Goal: Information Seeking & Learning: Learn about a topic

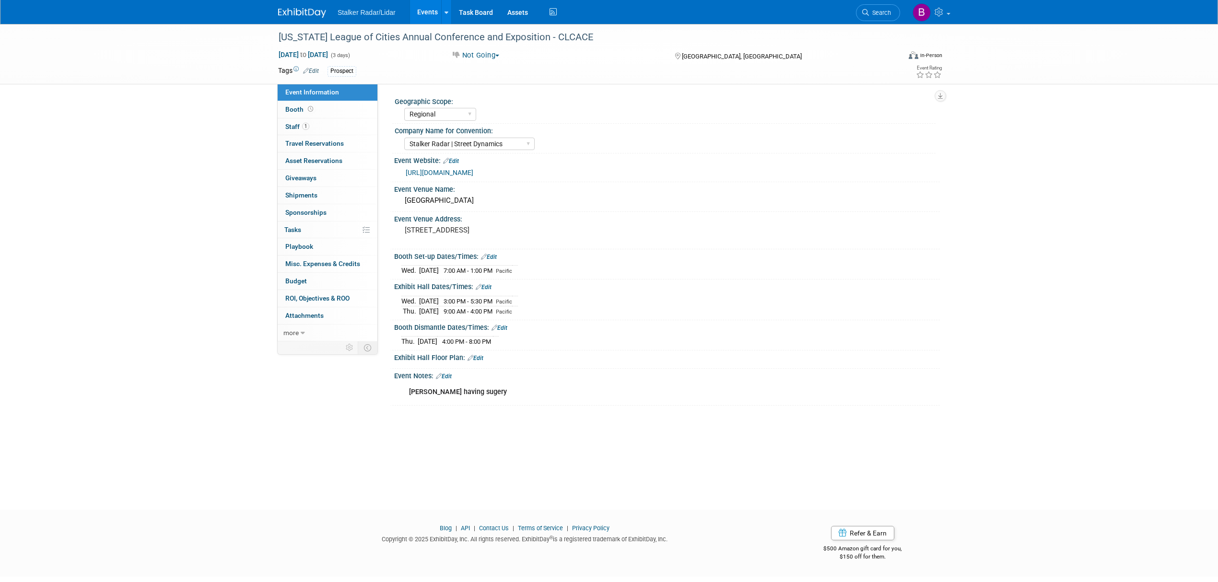
select select "Regional"
select select "Stalker Radar | Street Dynamics"
click at [434, 15] on link "Events" at bounding box center [427, 12] width 35 height 24
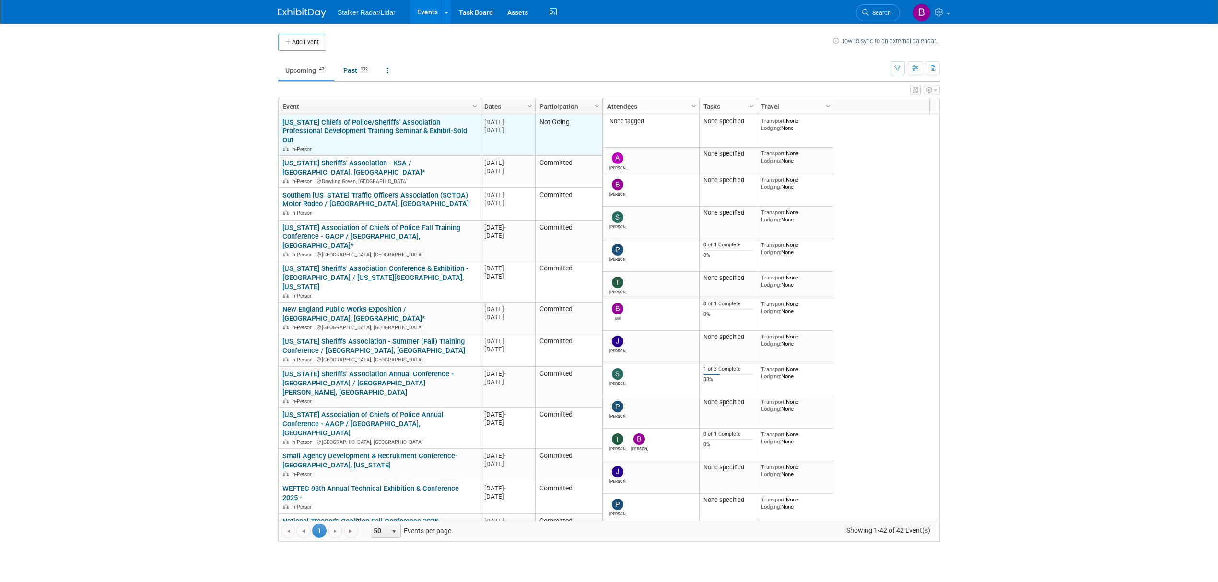
click at [348, 125] on link "[US_STATE] Chiefs of Police/Sheriffs' Association Professional Development Trai…" at bounding box center [374, 131] width 185 height 27
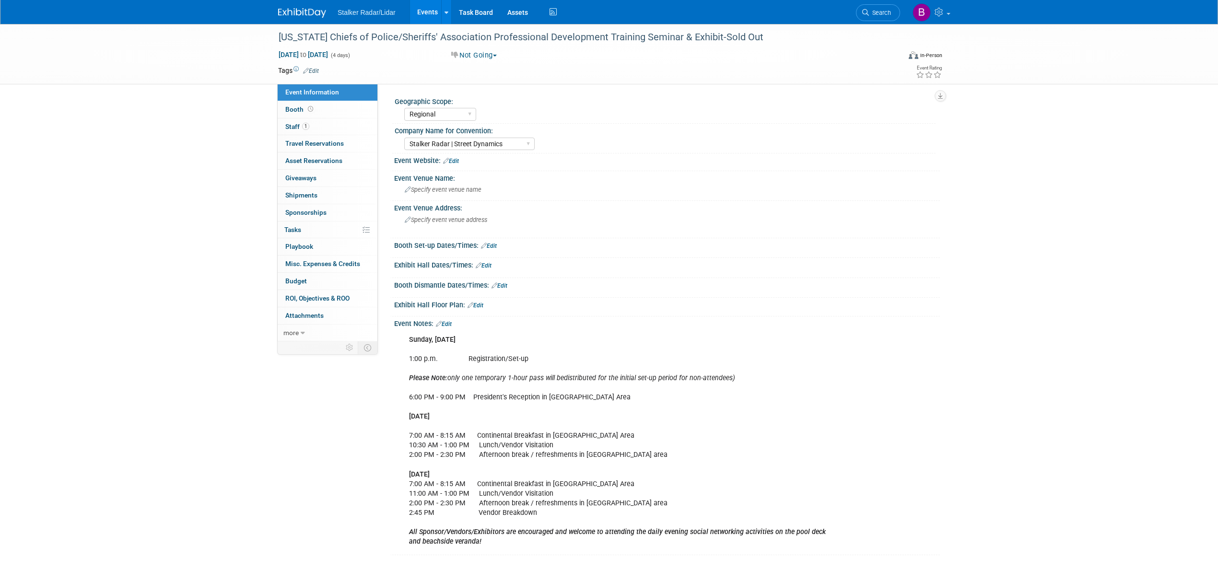
select select "Regional"
select select "Stalker Radar | Street Dynamics"
click at [423, 14] on link "Events" at bounding box center [427, 12] width 35 height 24
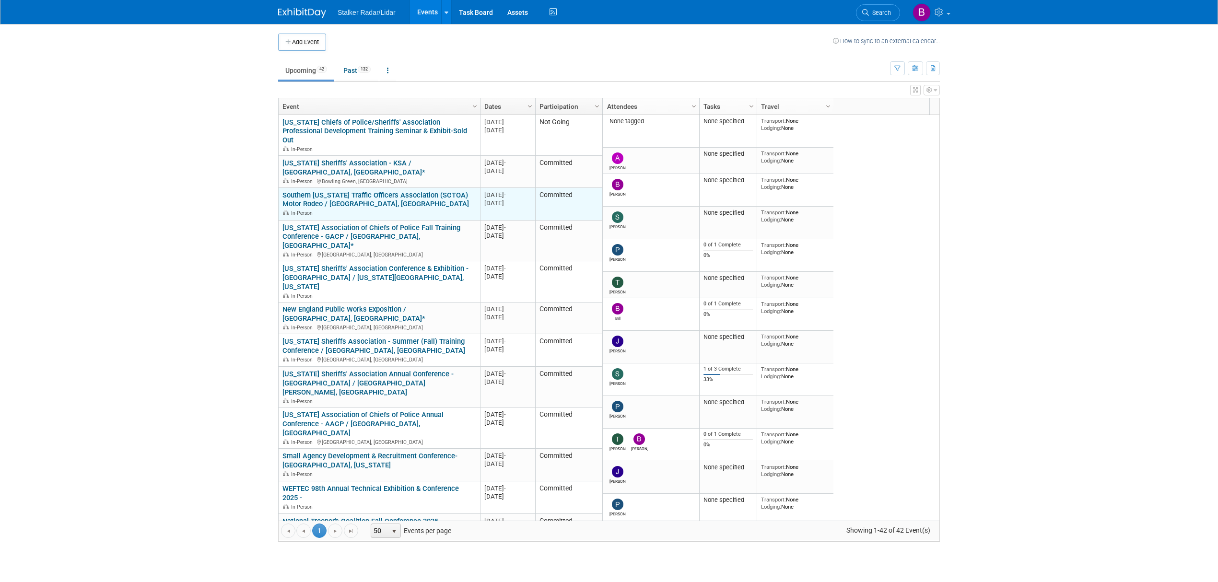
click at [353, 191] on link "Southern [US_STATE] Traffic Officers Association (SCTOA) Motor Rodeo / [GEOGRAP…" at bounding box center [375, 200] width 186 height 18
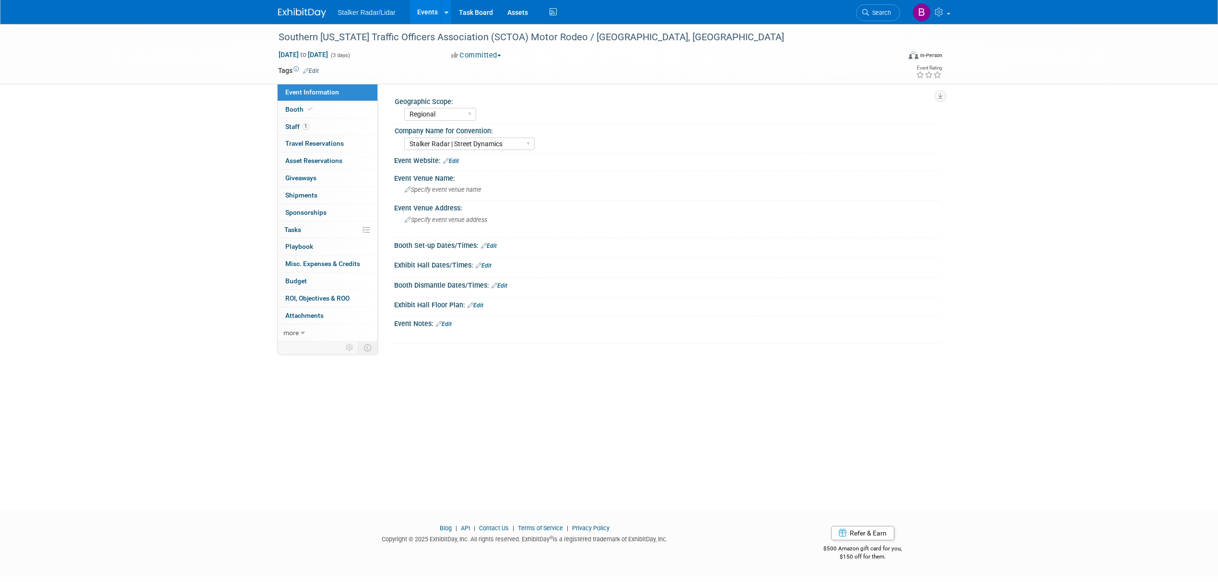
select select "Regional"
select select "Stalker Radar | Street Dynamics"
